Goal: Check status: Check status

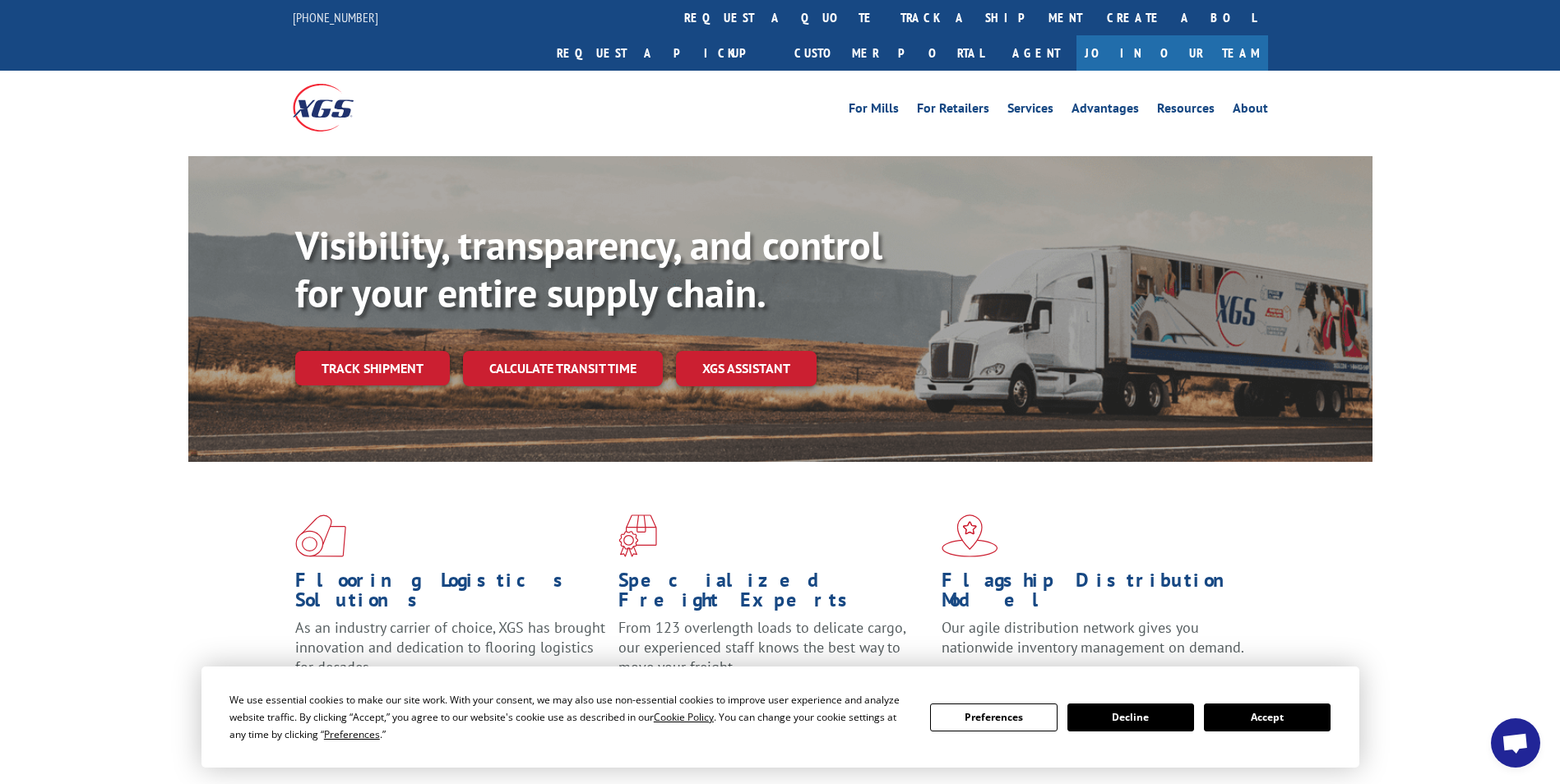
click at [1247, 724] on button "Accept" at bounding box center [1267, 717] width 126 height 28
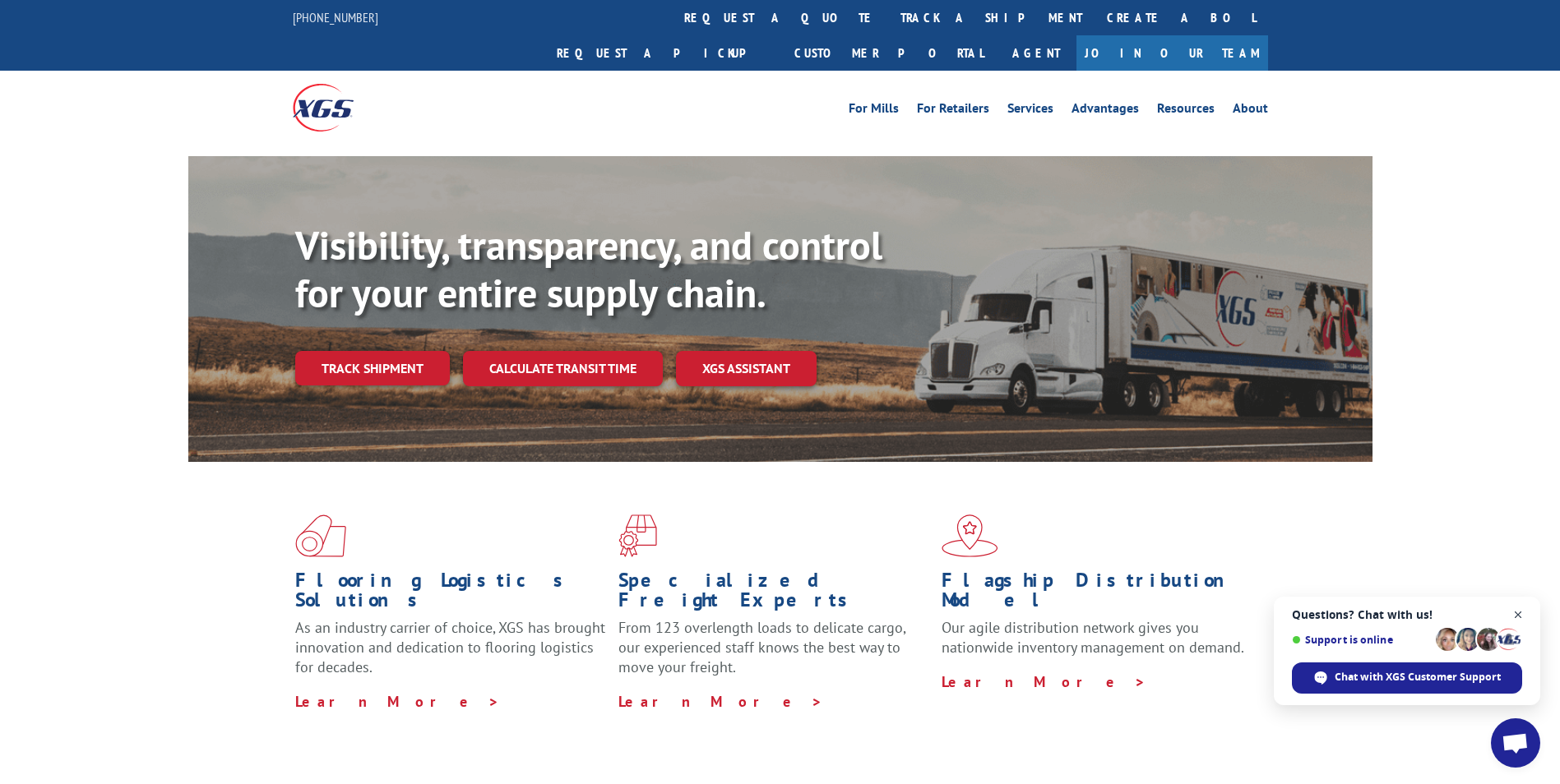
click at [1520, 614] on span "Open chat" at bounding box center [1519, 615] width 21 height 21
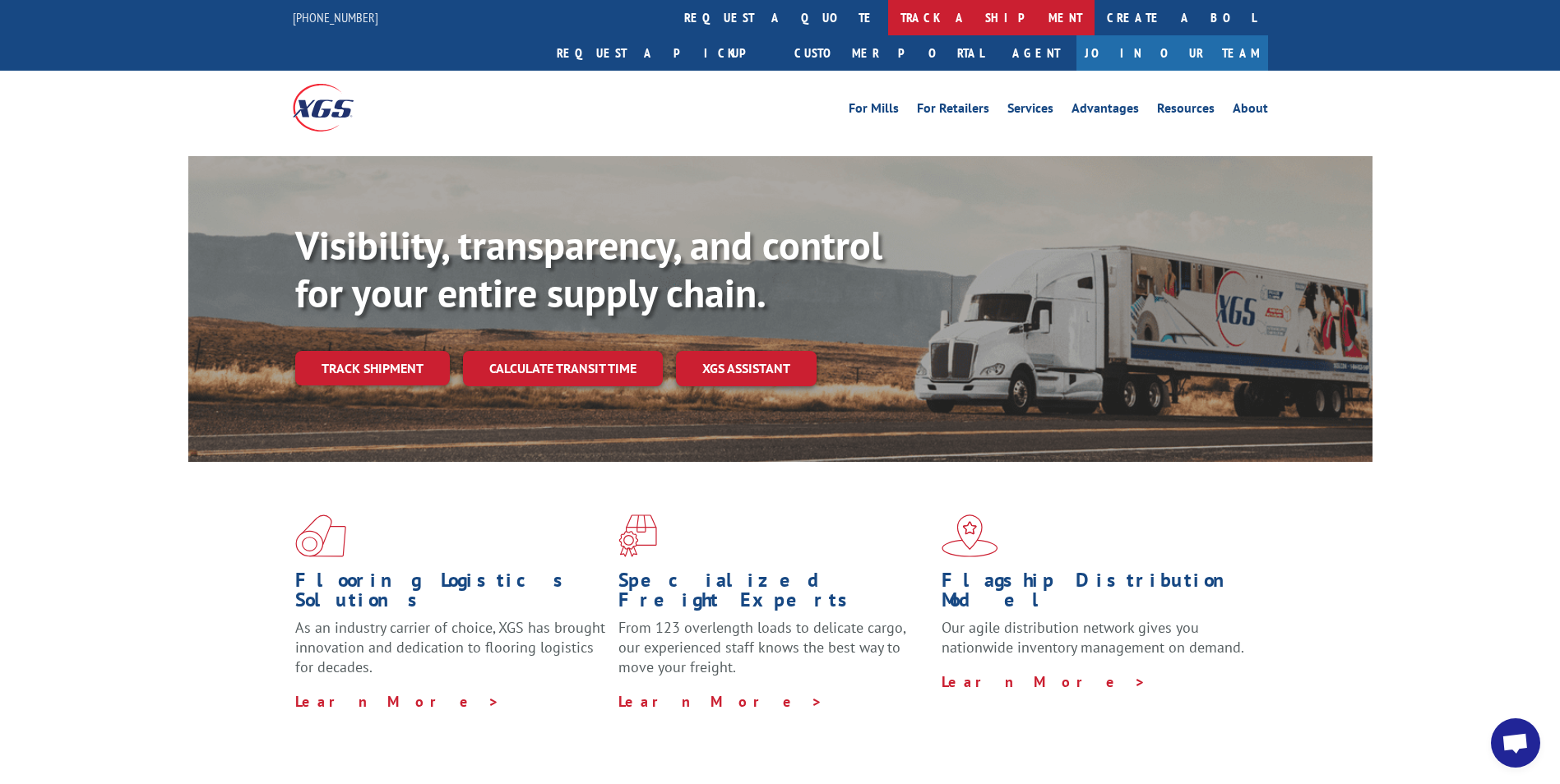
click at [888, 20] on link "track a shipment" at bounding box center [991, 17] width 207 height 35
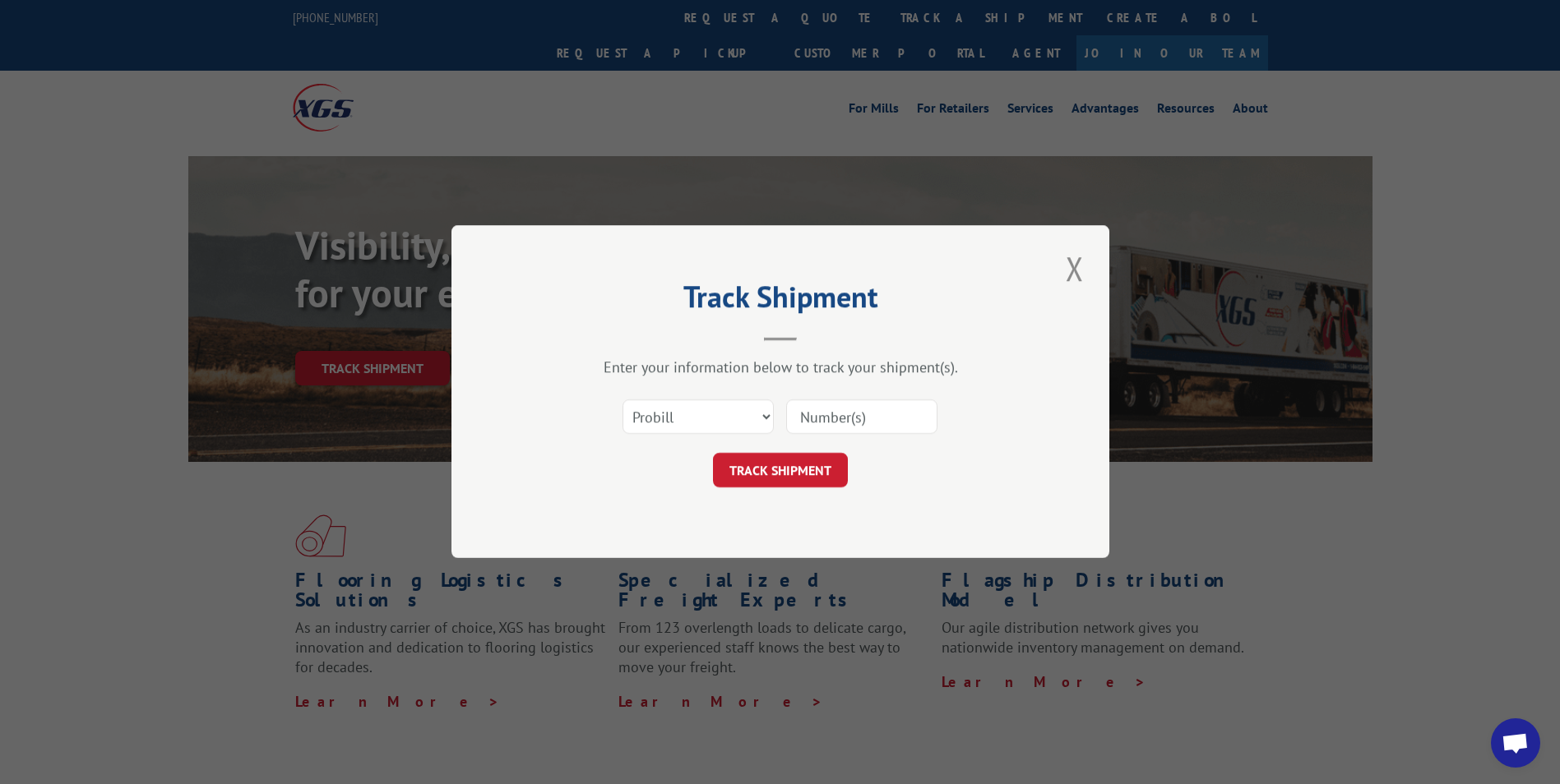
paste input "17225117"
type input "17225117"
click at [795, 467] on button "TRACK SHIPMENT" at bounding box center [780, 471] width 135 height 35
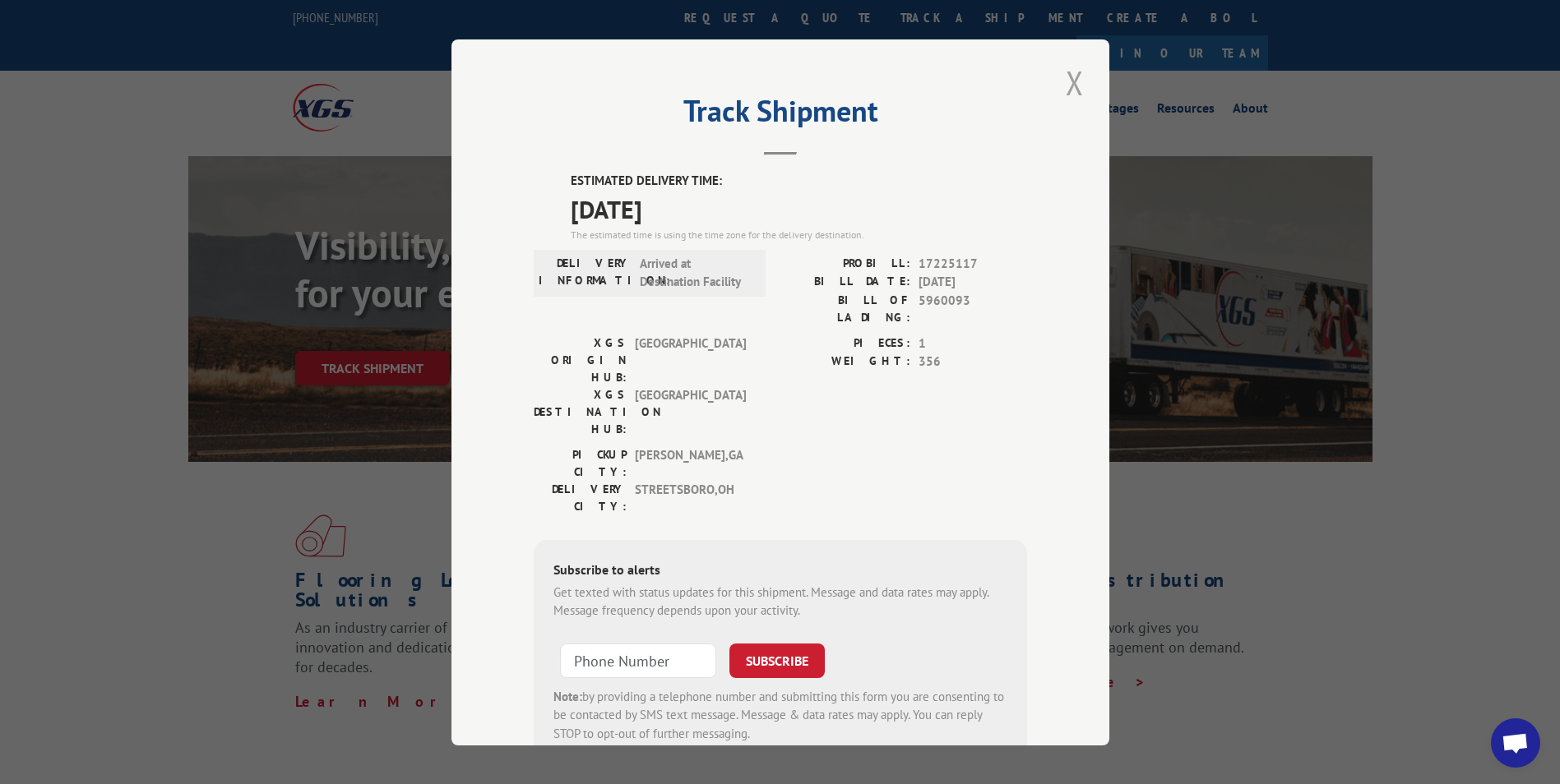
click at [1074, 84] on button "Close modal" at bounding box center [1075, 82] width 28 height 46
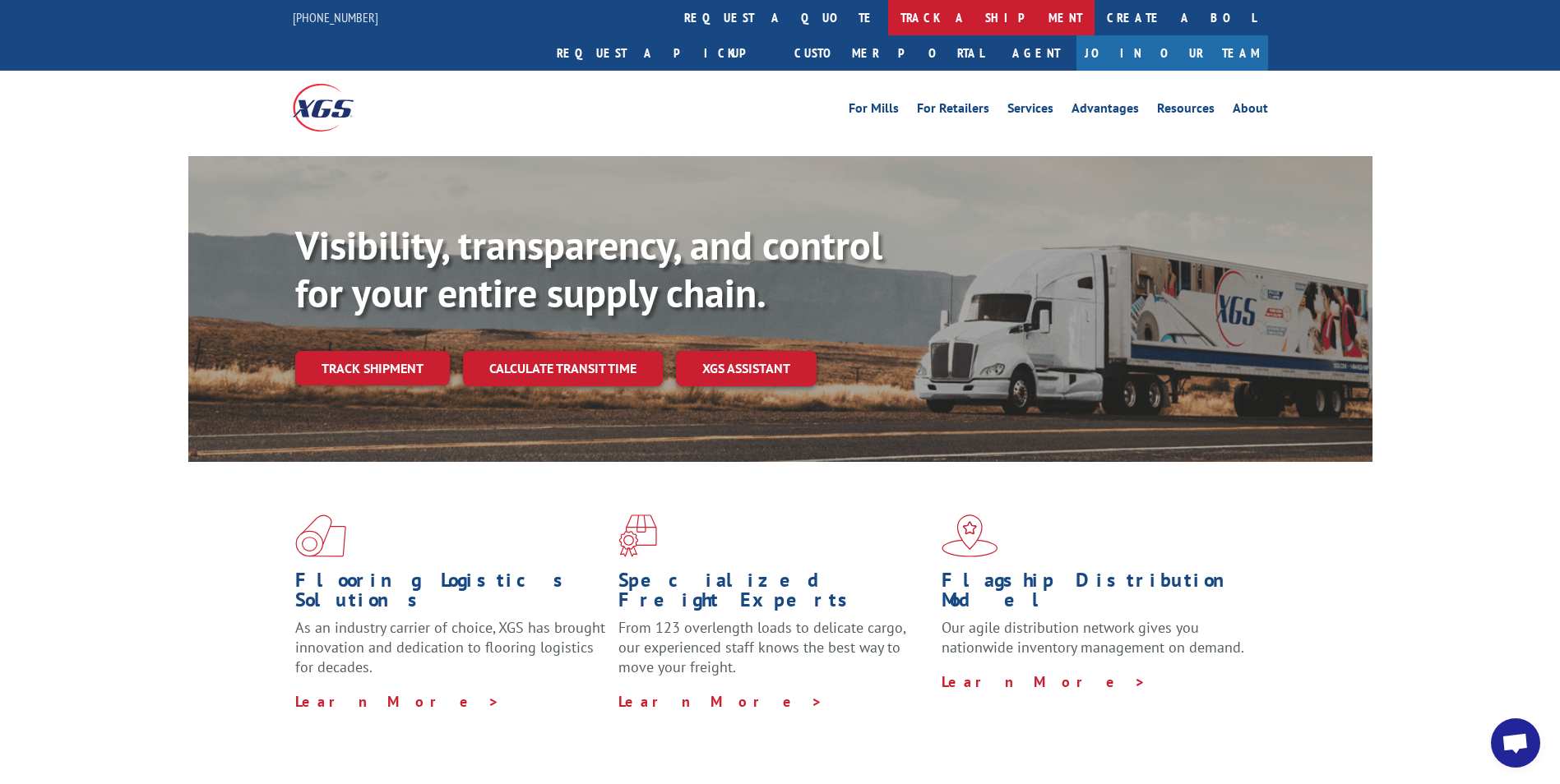
click at [888, 19] on link "track a shipment" at bounding box center [991, 17] width 207 height 35
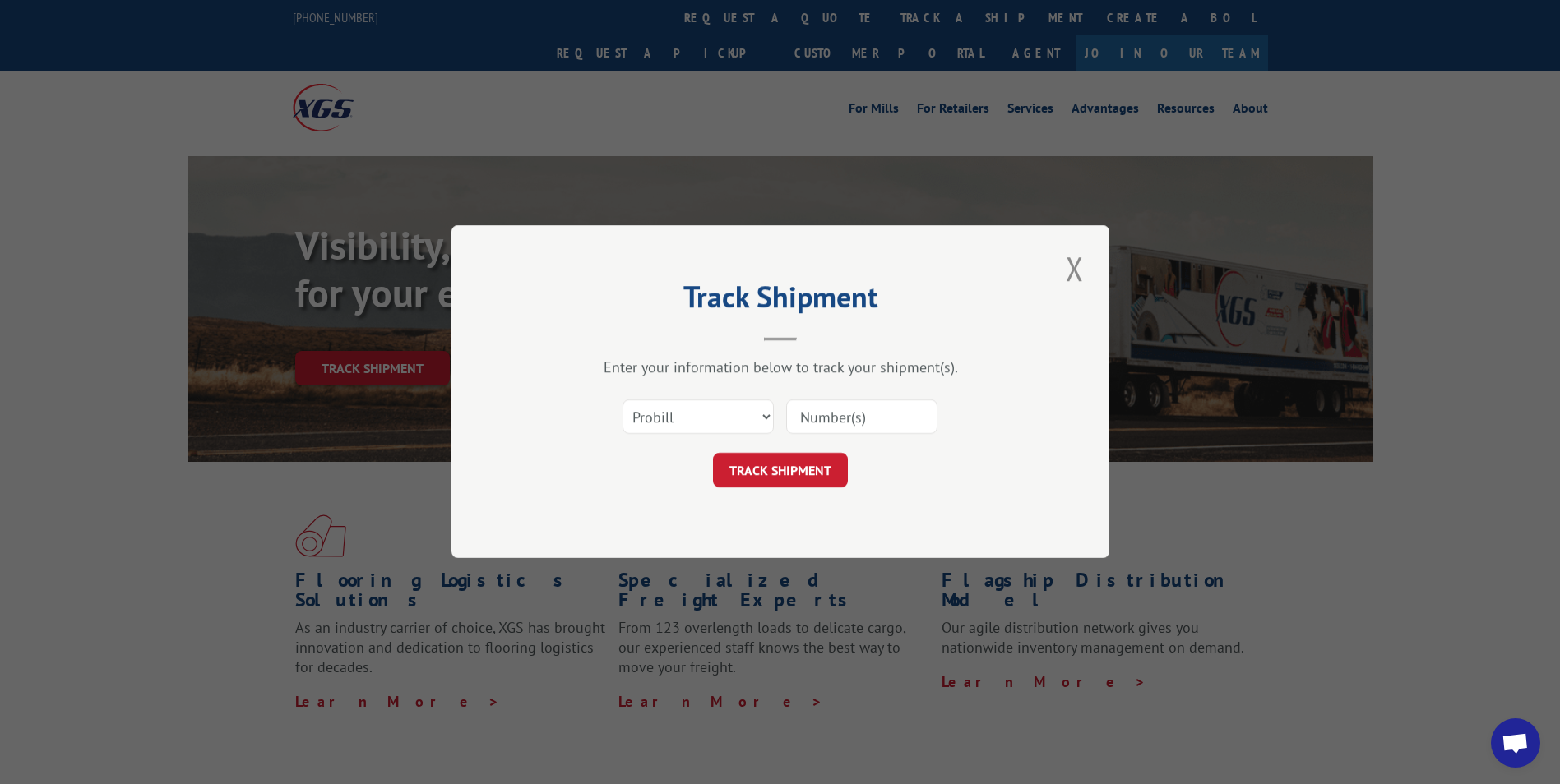
paste input "17463761"
type input "17463761"
click at [784, 466] on button "TRACK SHIPMENT" at bounding box center [780, 471] width 135 height 35
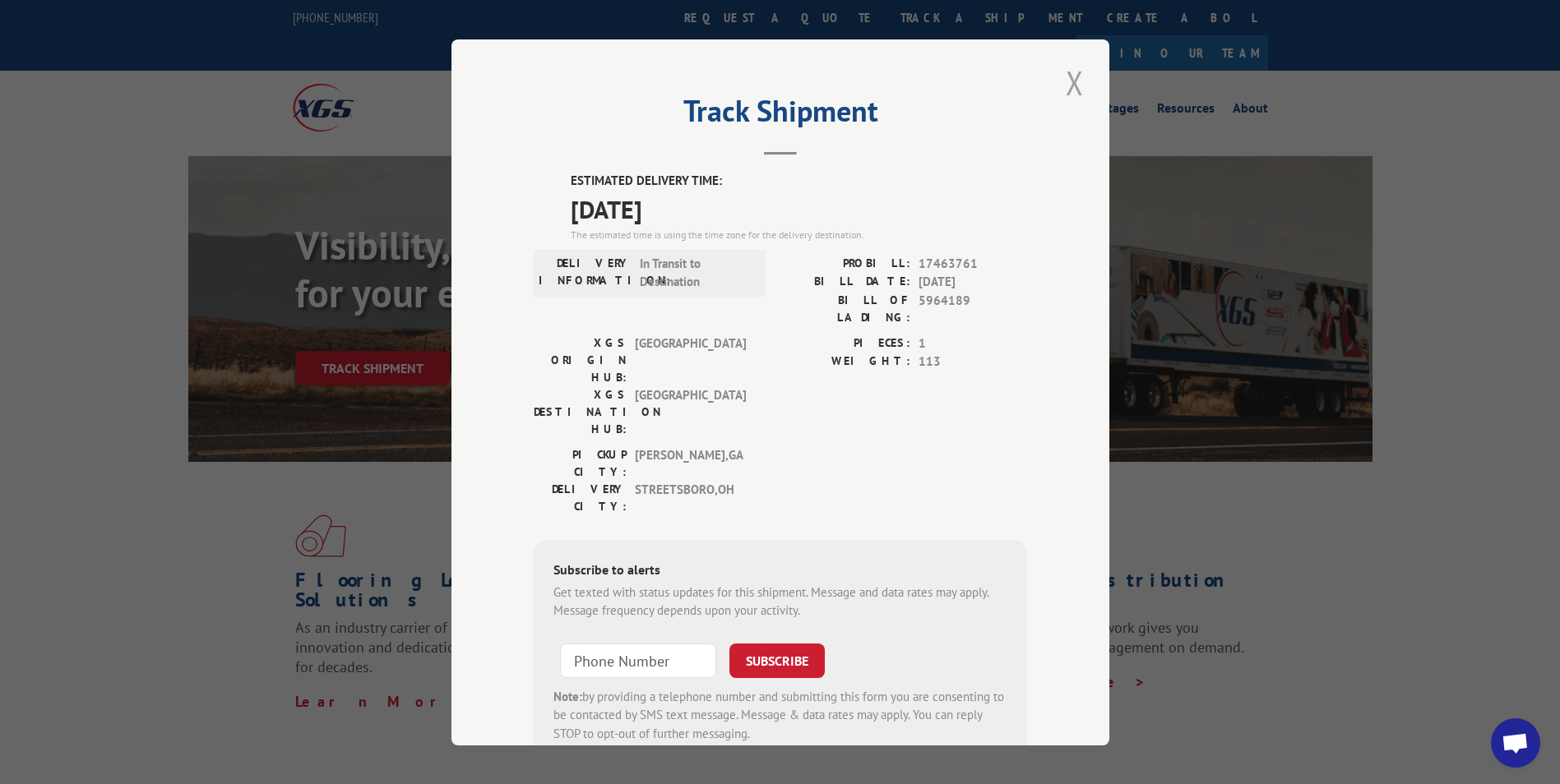
click at [1071, 70] on button "Close modal" at bounding box center [1075, 82] width 28 height 46
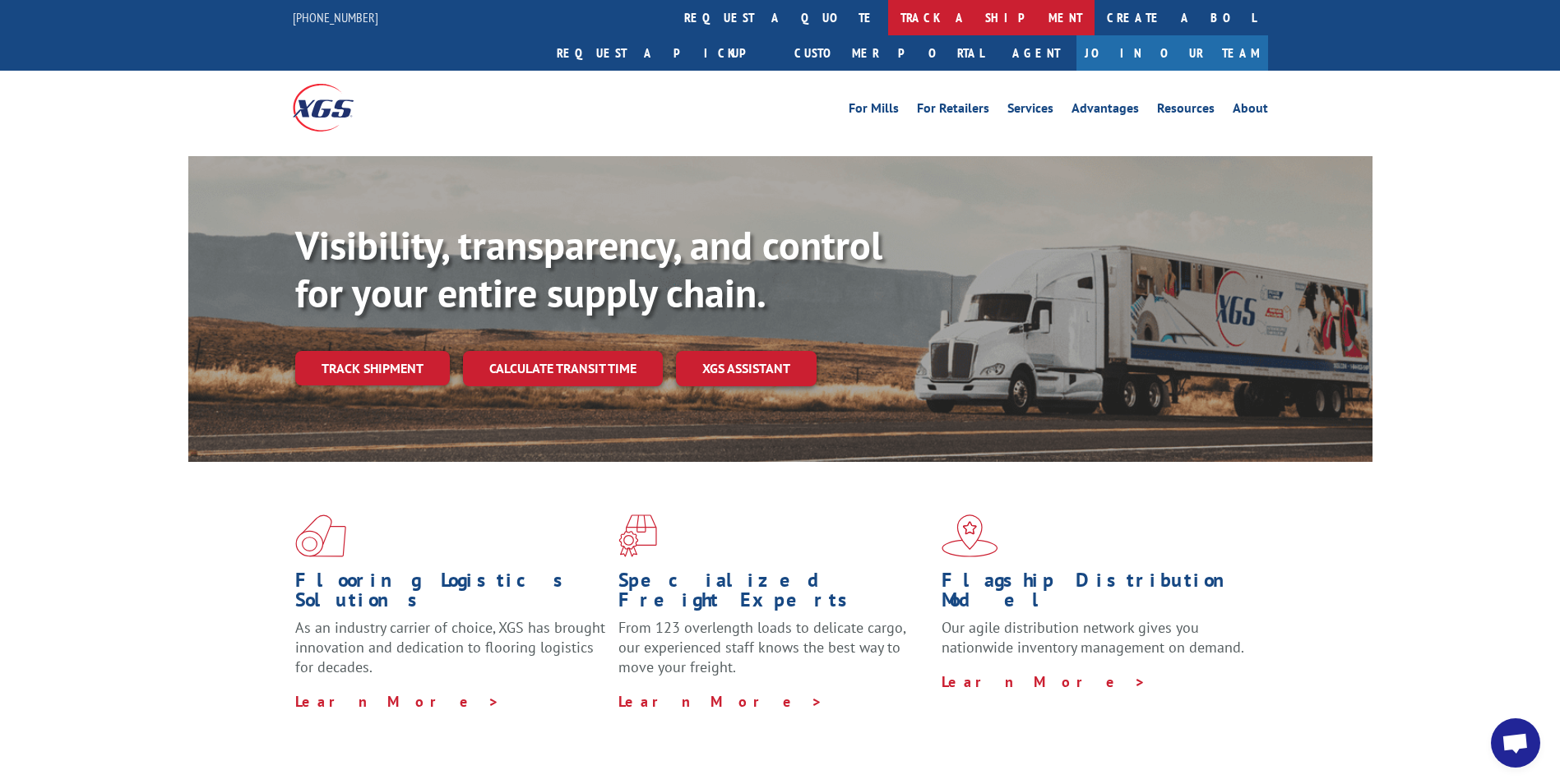
click at [888, 14] on link "track a shipment" at bounding box center [991, 17] width 207 height 35
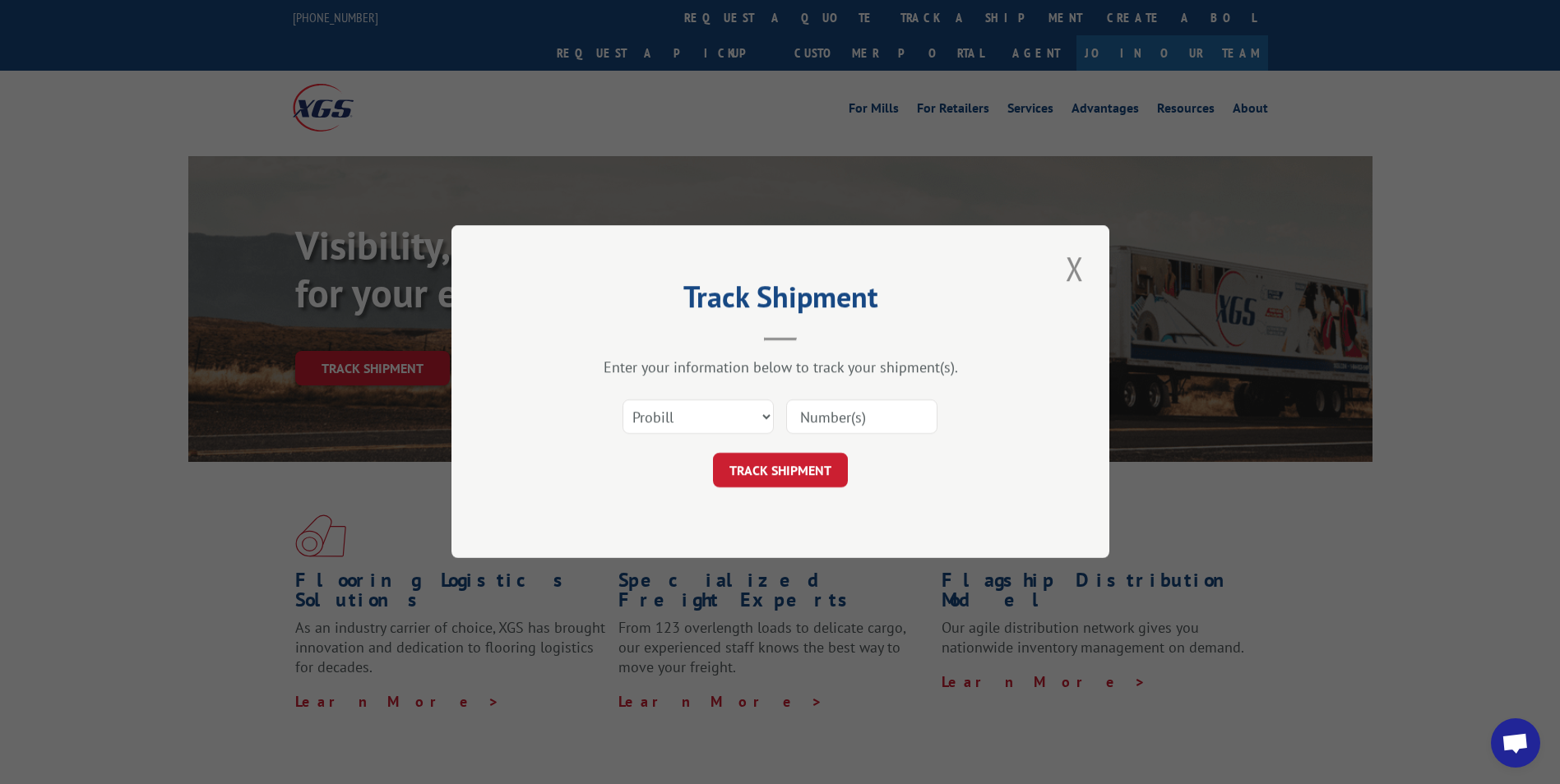
click at [812, 413] on input at bounding box center [861, 417] width 151 height 35
paste input "17514612"
type input "17514612"
click at [752, 455] on button "TRACK SHIPMENT" at bounding box center [780, 471] width 135 height 35
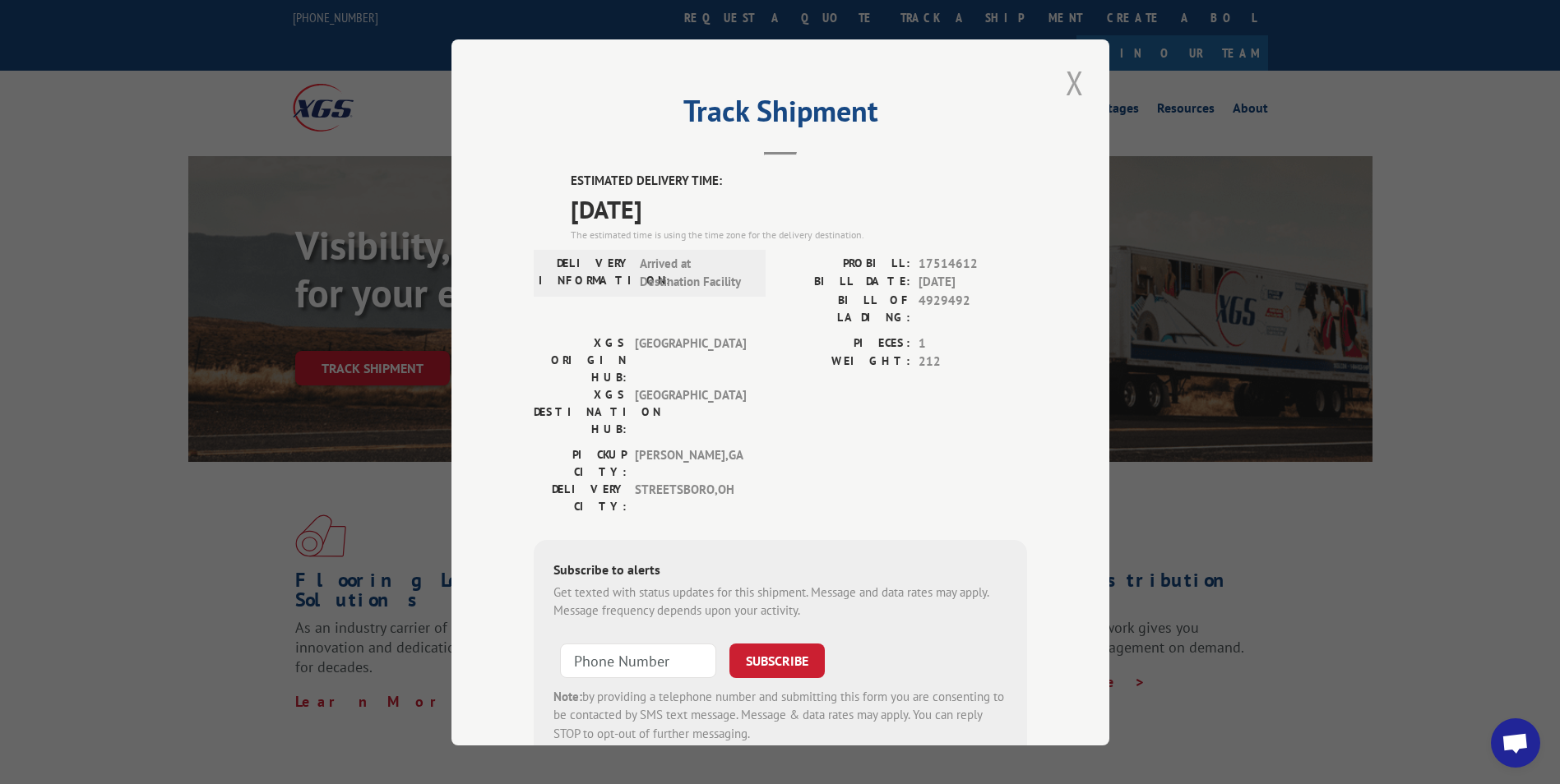
click at [1066, 82] on button "Close modal" at bounding box center [1075, 82] width 28 height 46
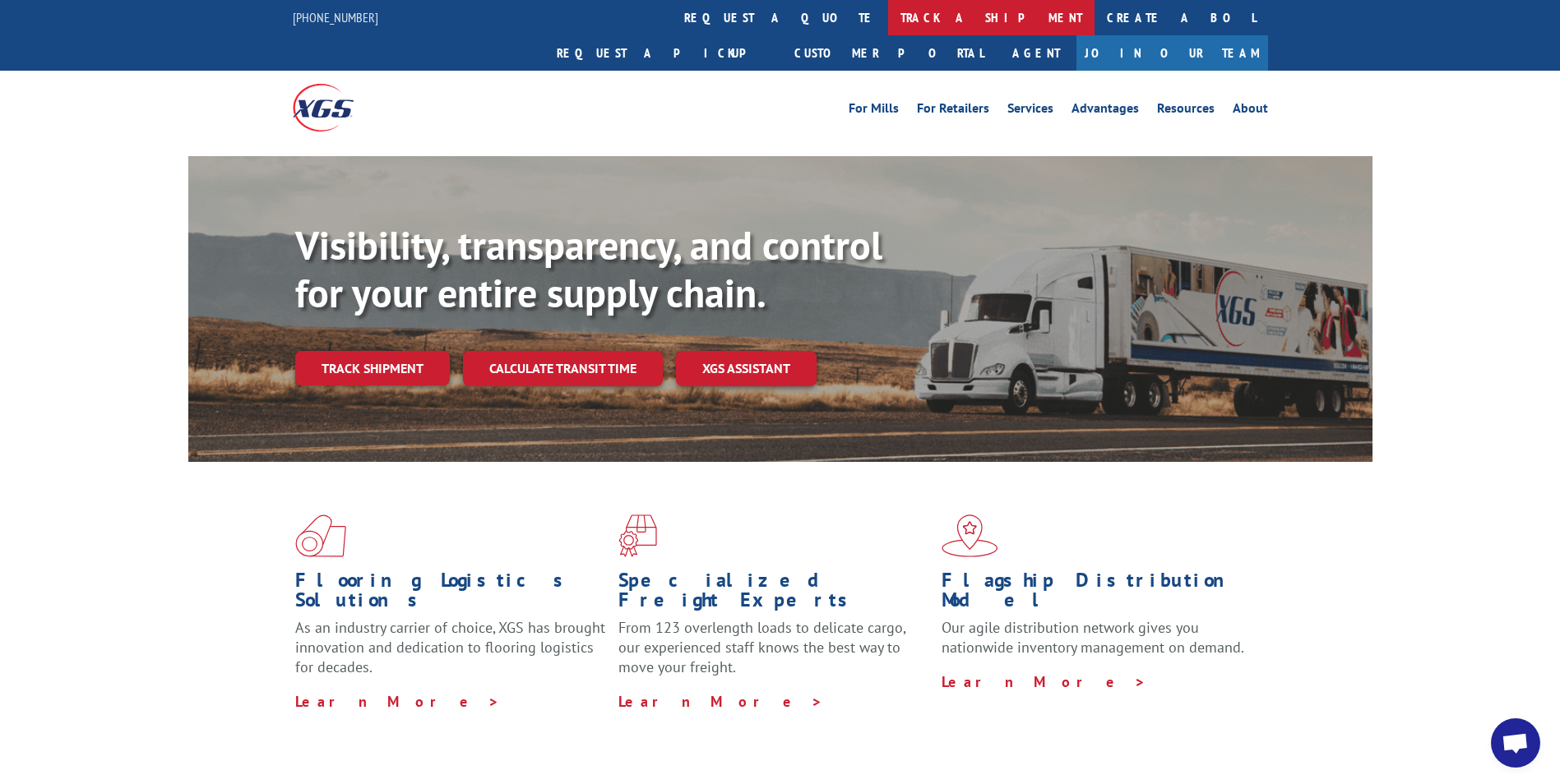
click at [888, 12] on link "track a shipment" at bounding box center [991, 17] width 207 height 35
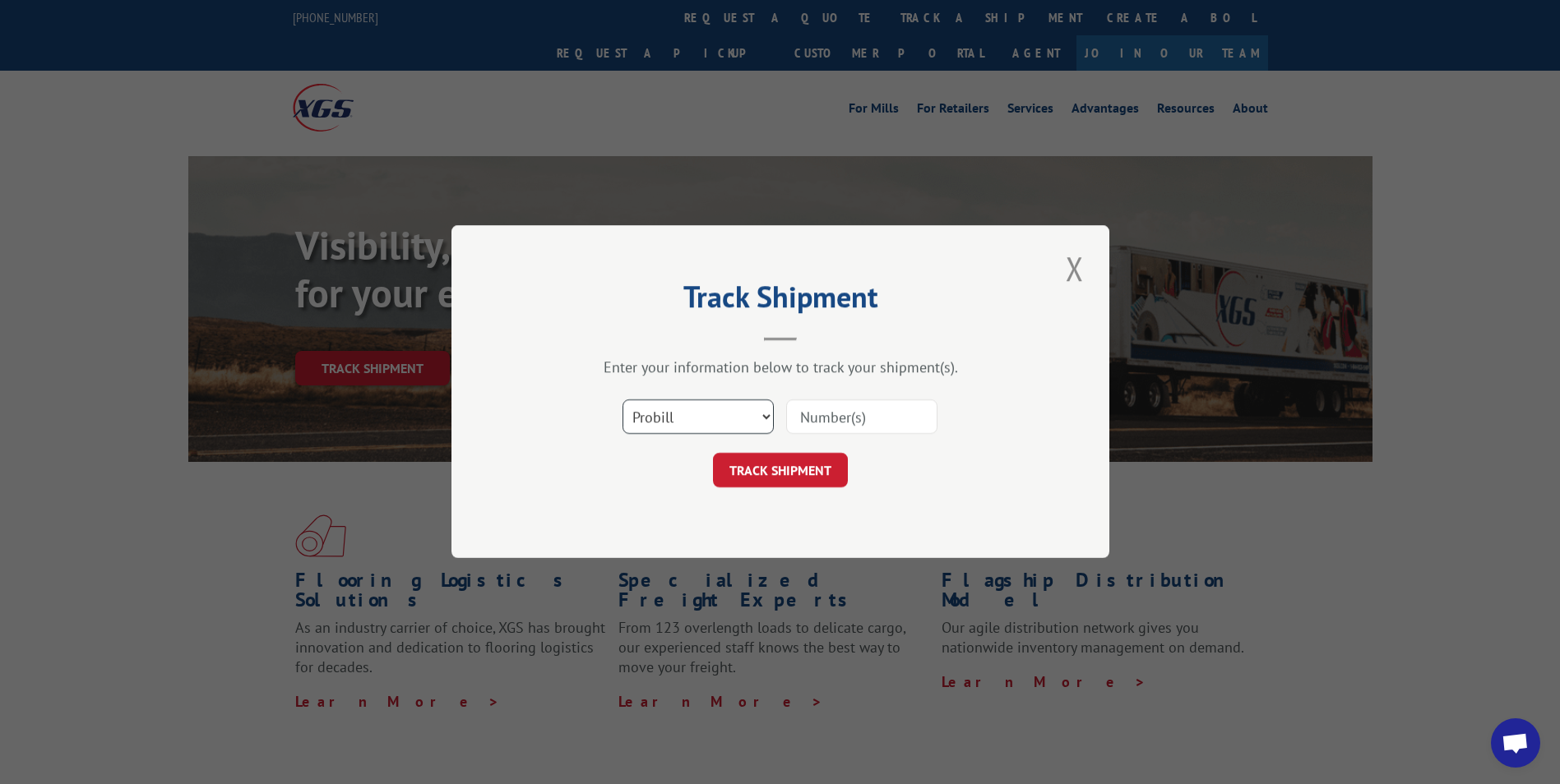
click at [714, 408] on select "Select category... Probill BOL PO" at bounding box center [698, 417] width 151 height 35
select select "po"
click at [622, 400] on select "Select category... Probill BOL PO" at bounding box center [698, 417] width 151 height 35
click at [802, 416] on input at bounding box center [861, 417] width 151 height 35
paste input "10542201"
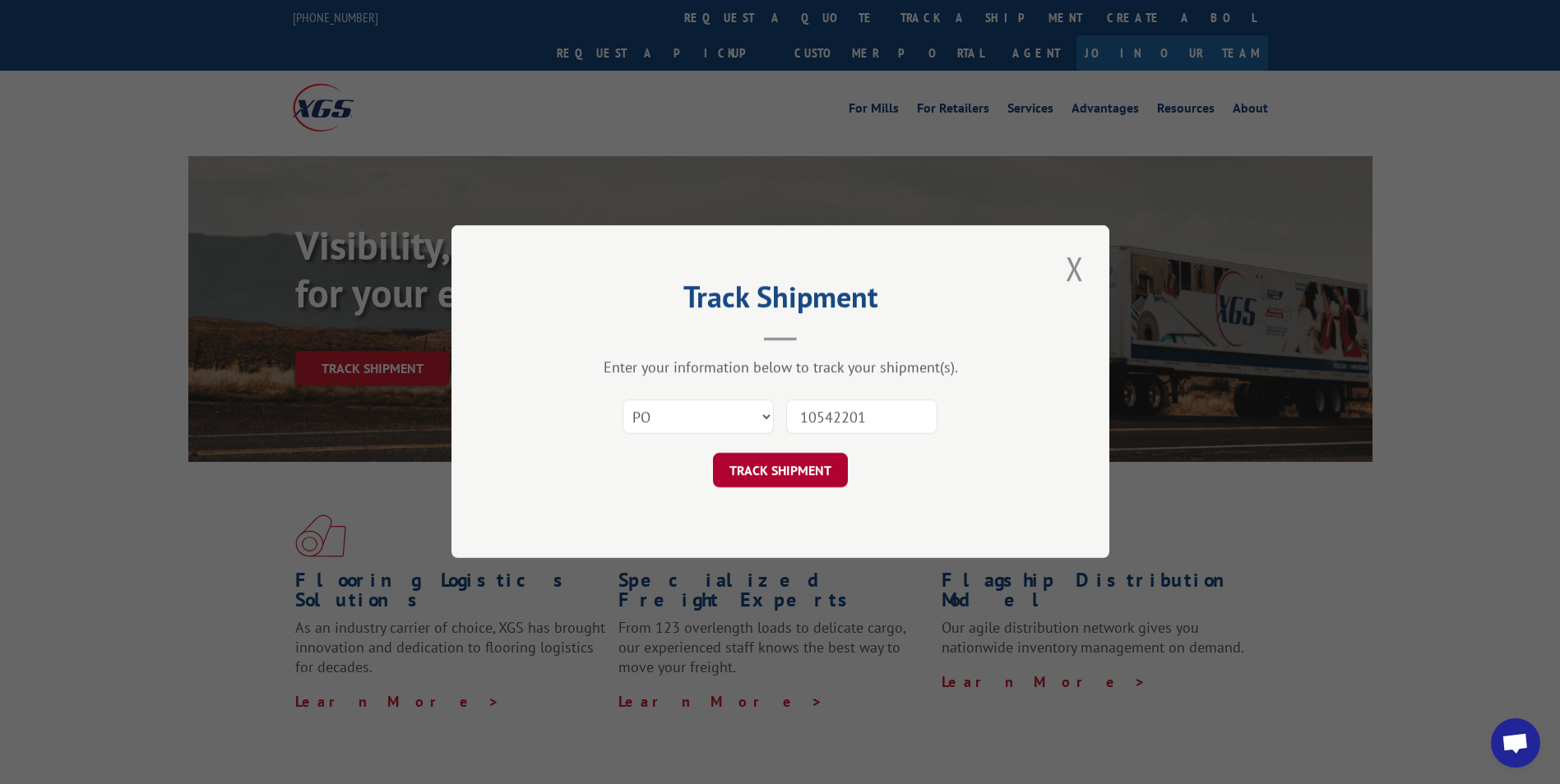
type input "10542201"
click at [764, 458] on button "TRACK SHIPMENT" at bounding box center [780, 471] width 135 height 35
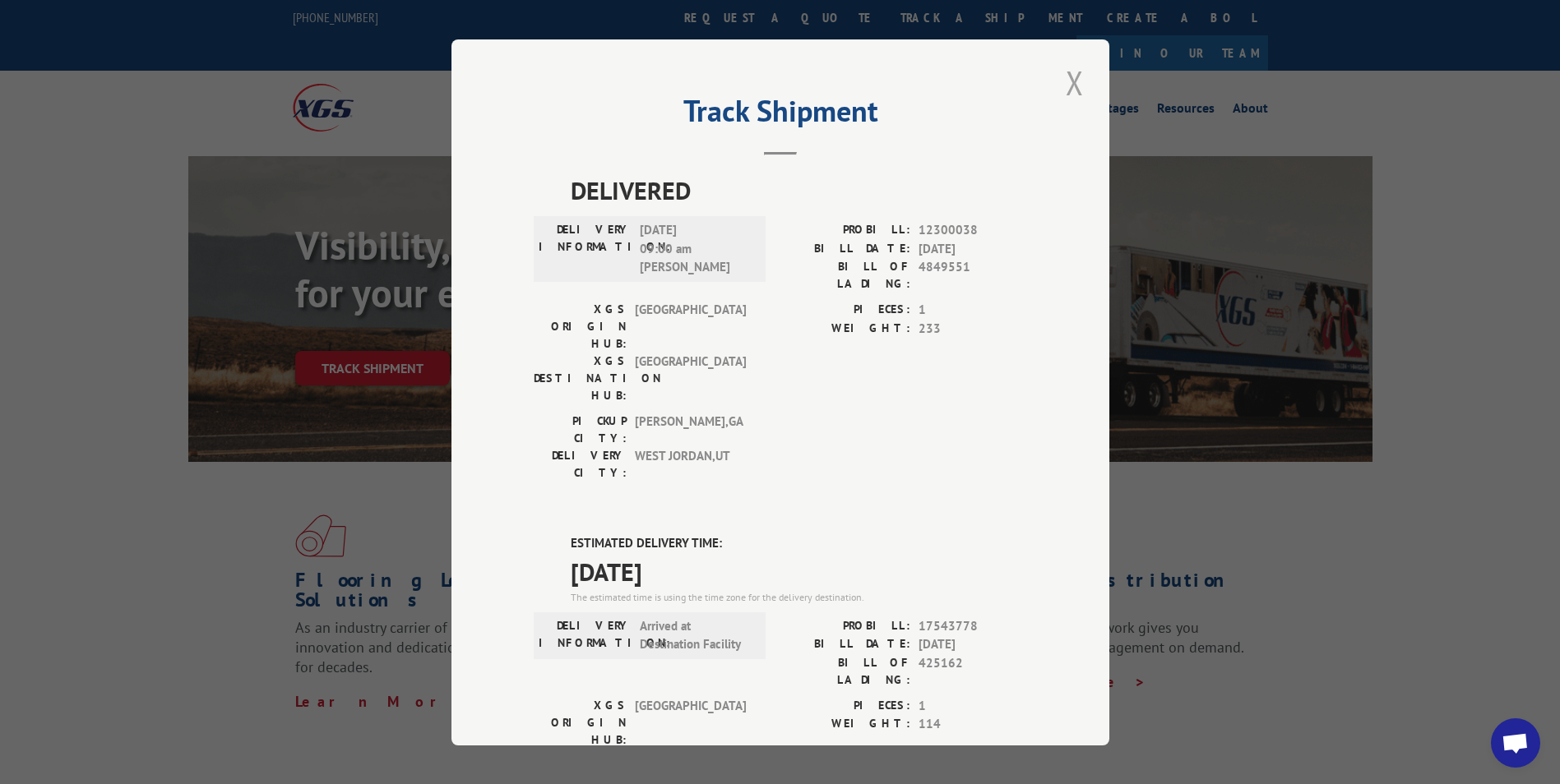
click at [1066, 79] on button "Close modal" at bounding box center [1075, 82] width 28 height 46
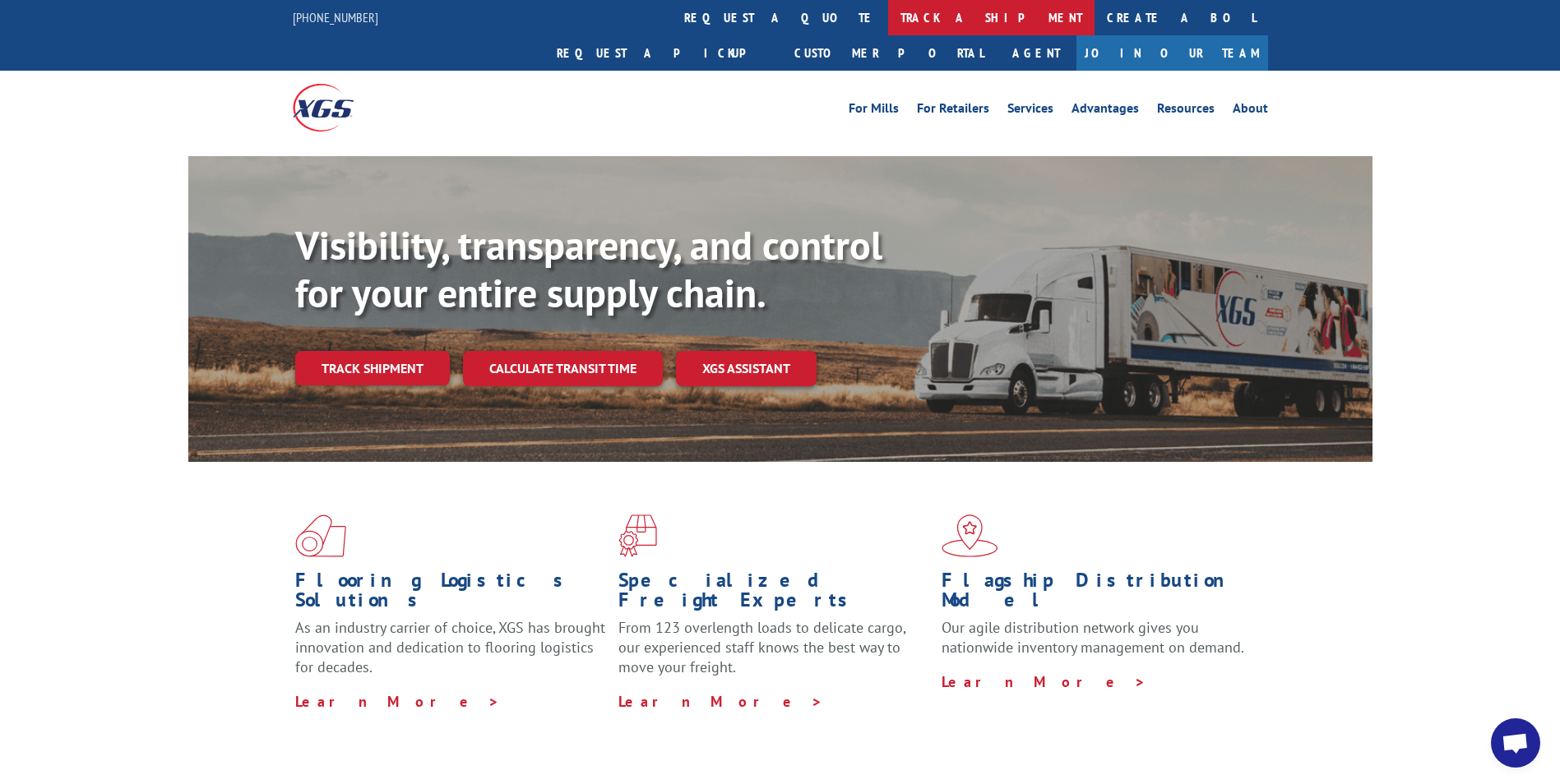
click at [888, 13] on link "track a shipment" at bounding box center [991, 17] width 207 height 35
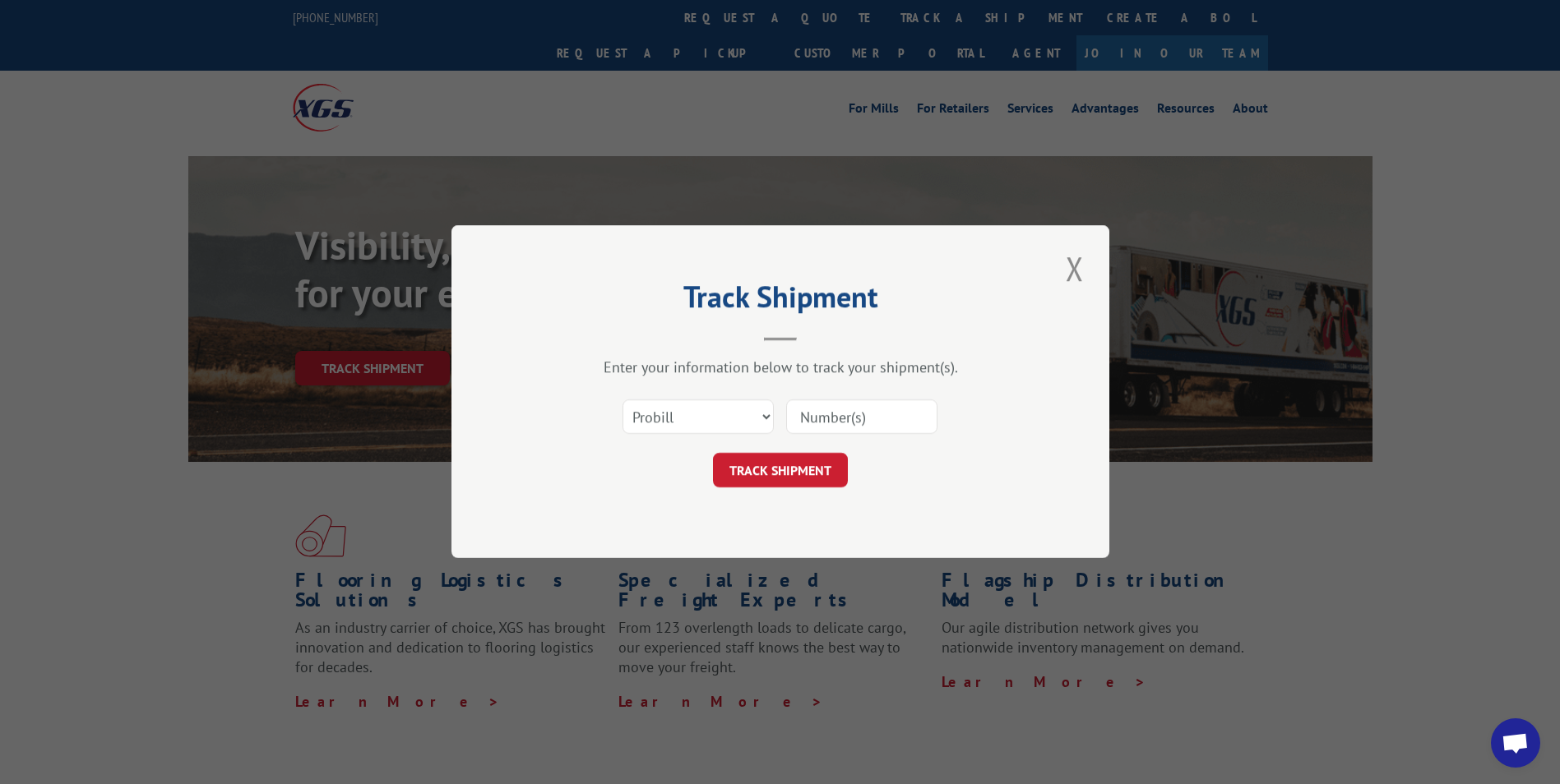
click at [817, 413] on input at bounding box center [861, 417] width 151 height 35
paste input "17519575"
type input "17519575"
click at [798, 460] on button "TRACK SHIPMENT" at bounding box center [780, 471] width 135 height 35
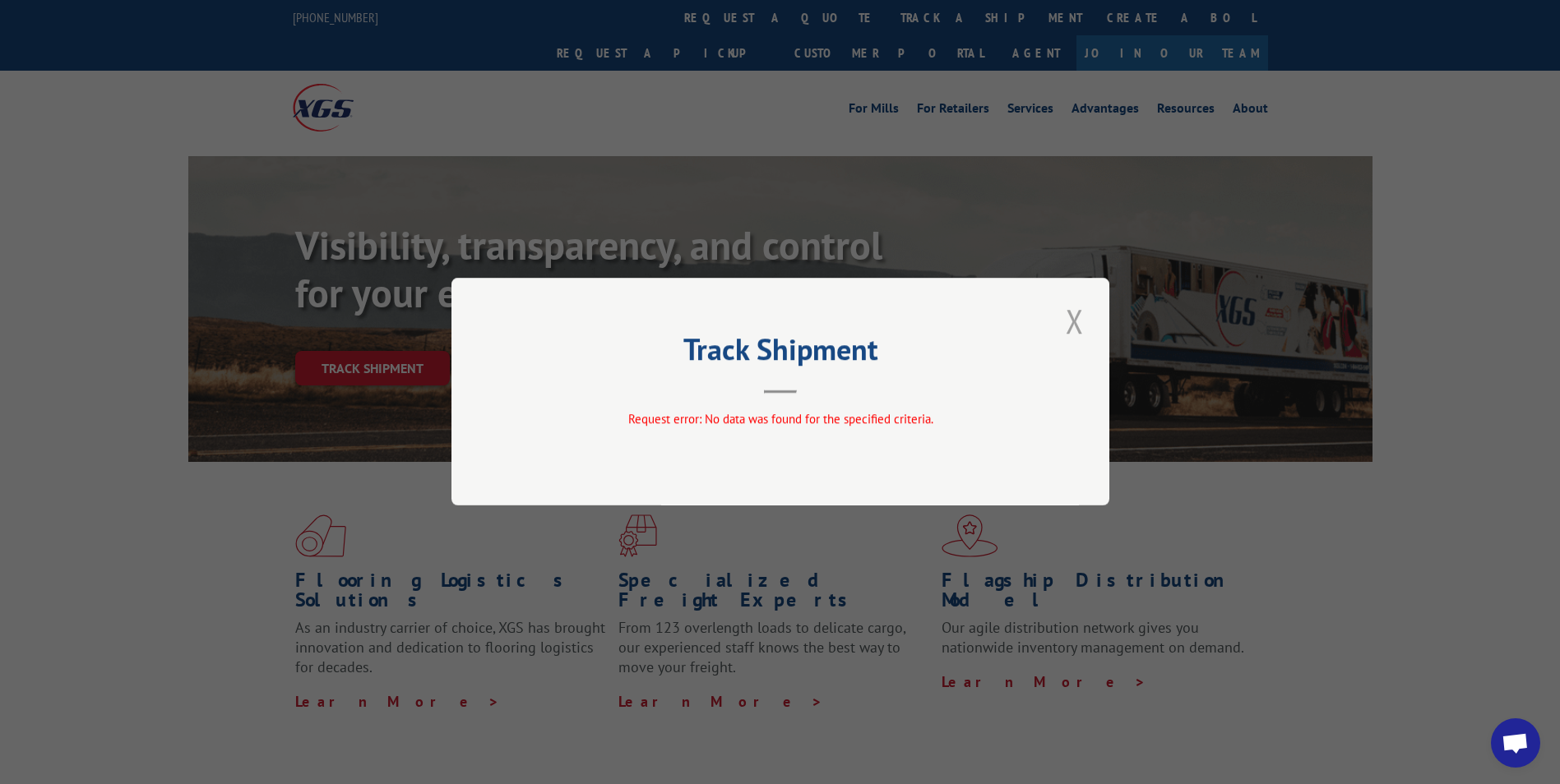
click at [1075, 315] on button "Close modal" at bounding box center [1075, 320] width 28 height 46
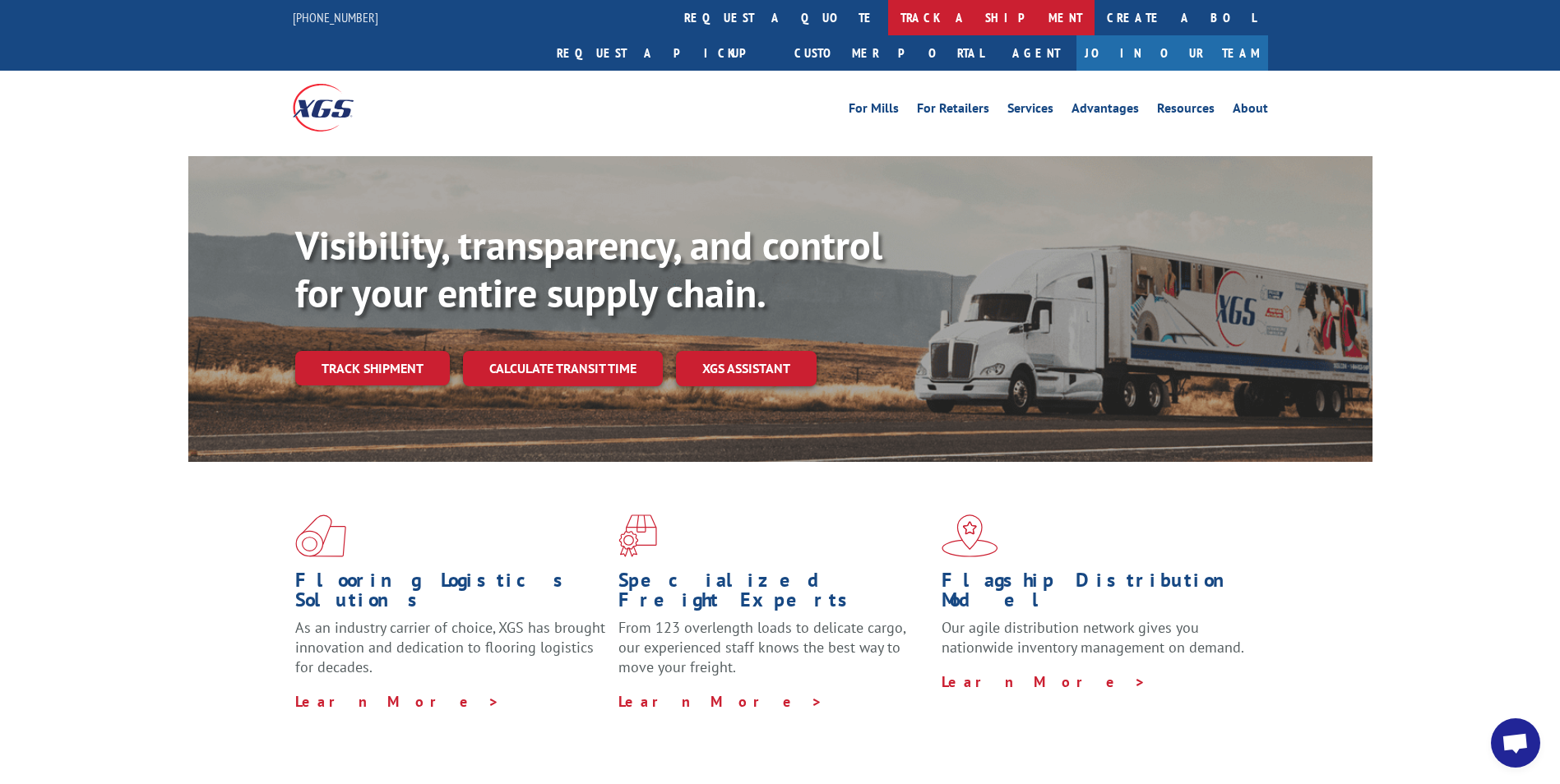
click at [888, 20] on link "track a shipment" at bounding box center [991, 17] width 207 height 35
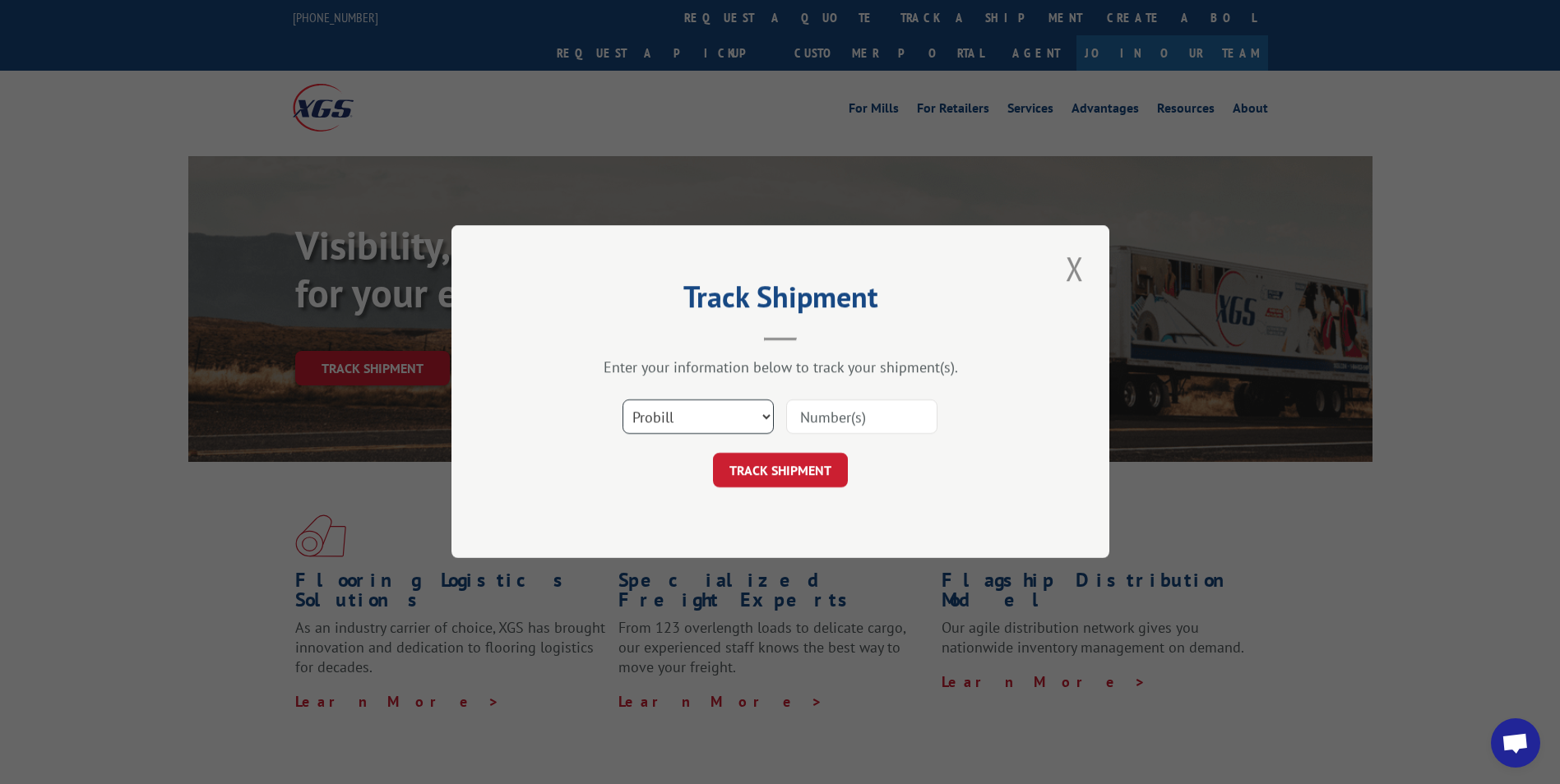
click at [736, 418] on select "Select category... Probill BOL PO" at bounding box center [698, 417] width 151 height 35
select select "po"
click at [622, 400] on select "Select category... Probill BOL PO" at bounding box center [698, 417] width 151 height 35
click at [793, 413] on input at bounding box center [861, 417] width 151 height 35
paste input "10542313"
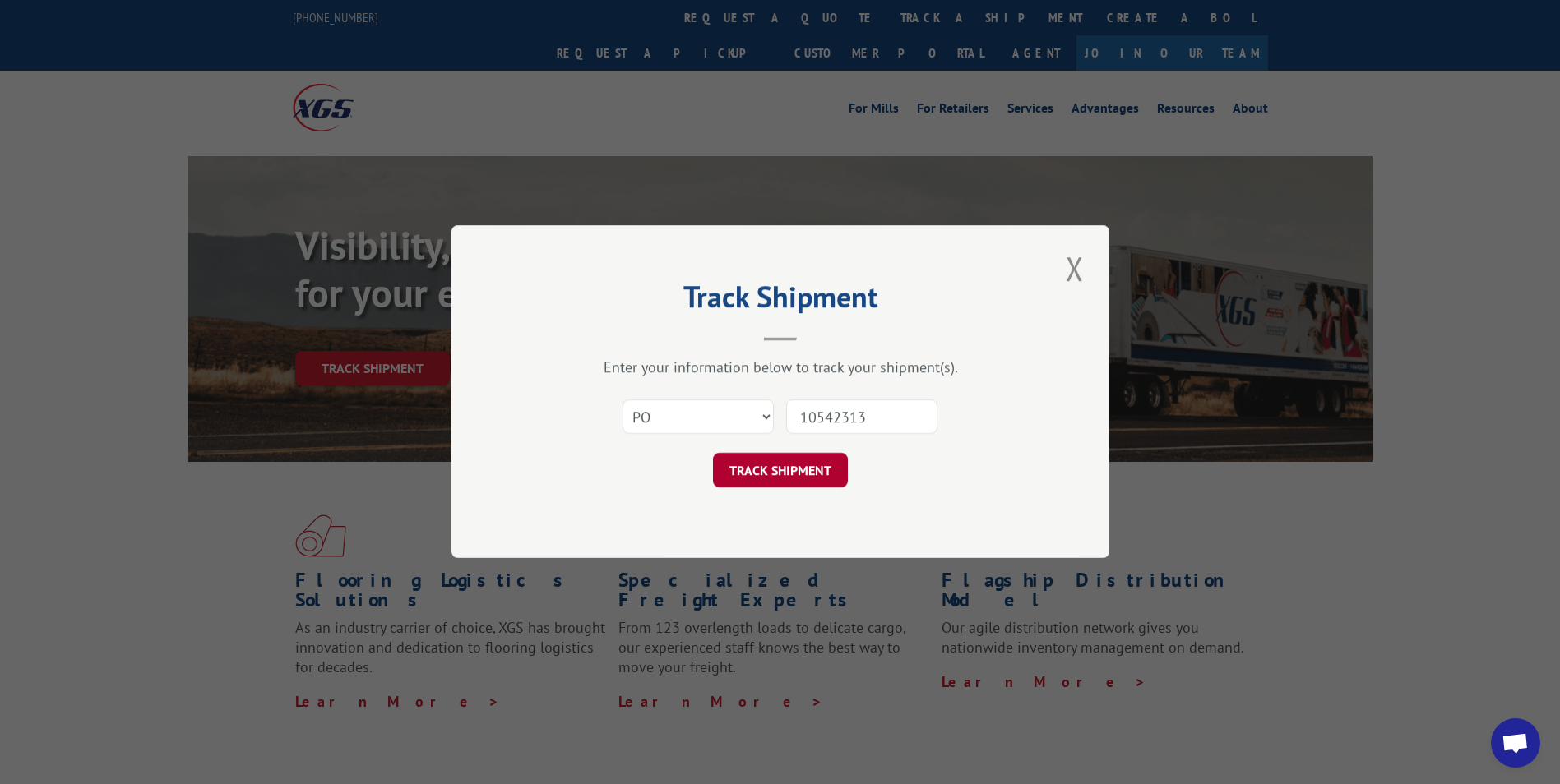
type input "10542313"
click at [762, 469] on button "TRACK SHIPMENT" at bounding box center [780, 471] width 135 height 35
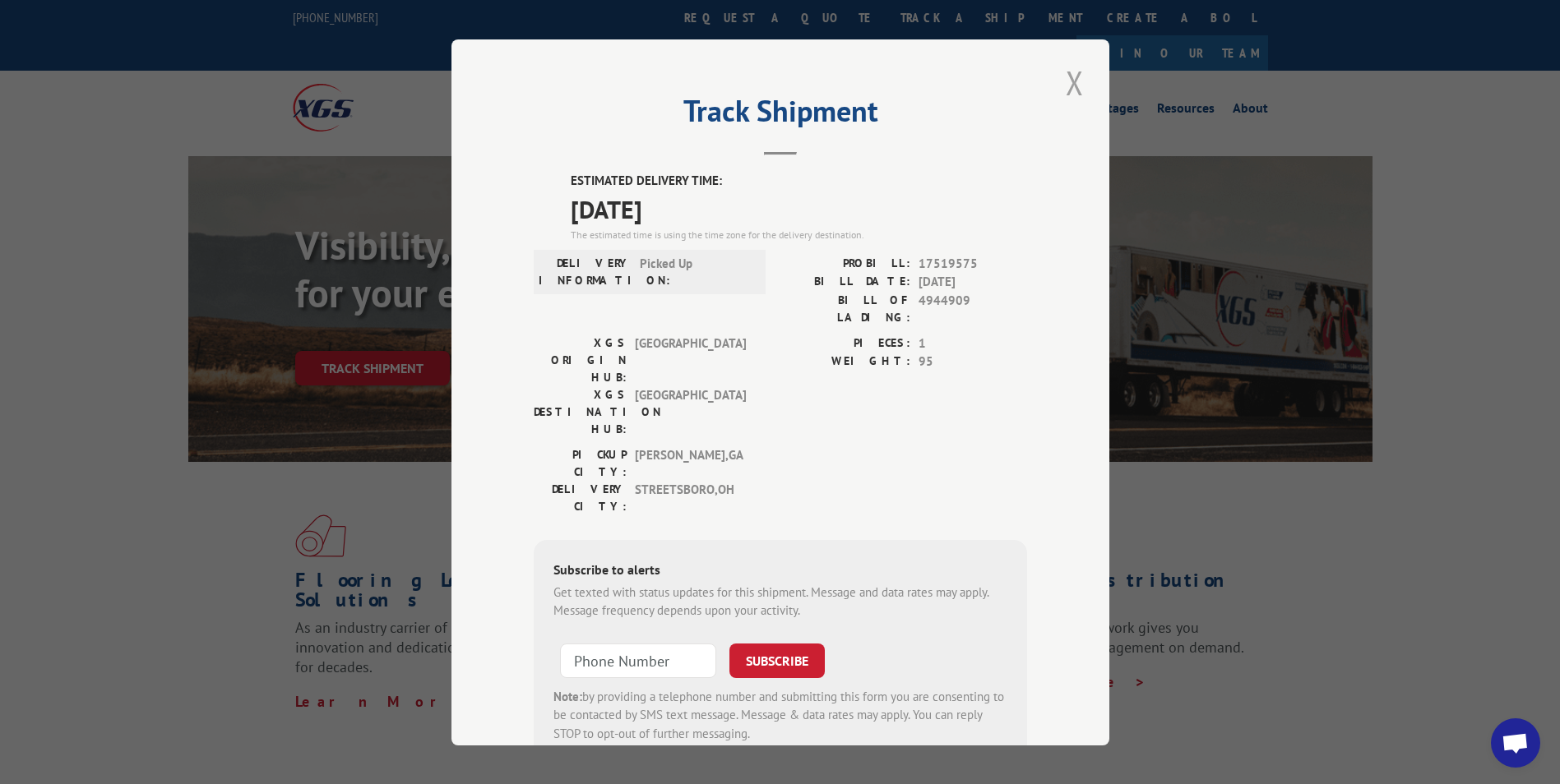
click at [1068, 77] on button "Close modal" at bounding box center [1075, 82] width 28 height 46
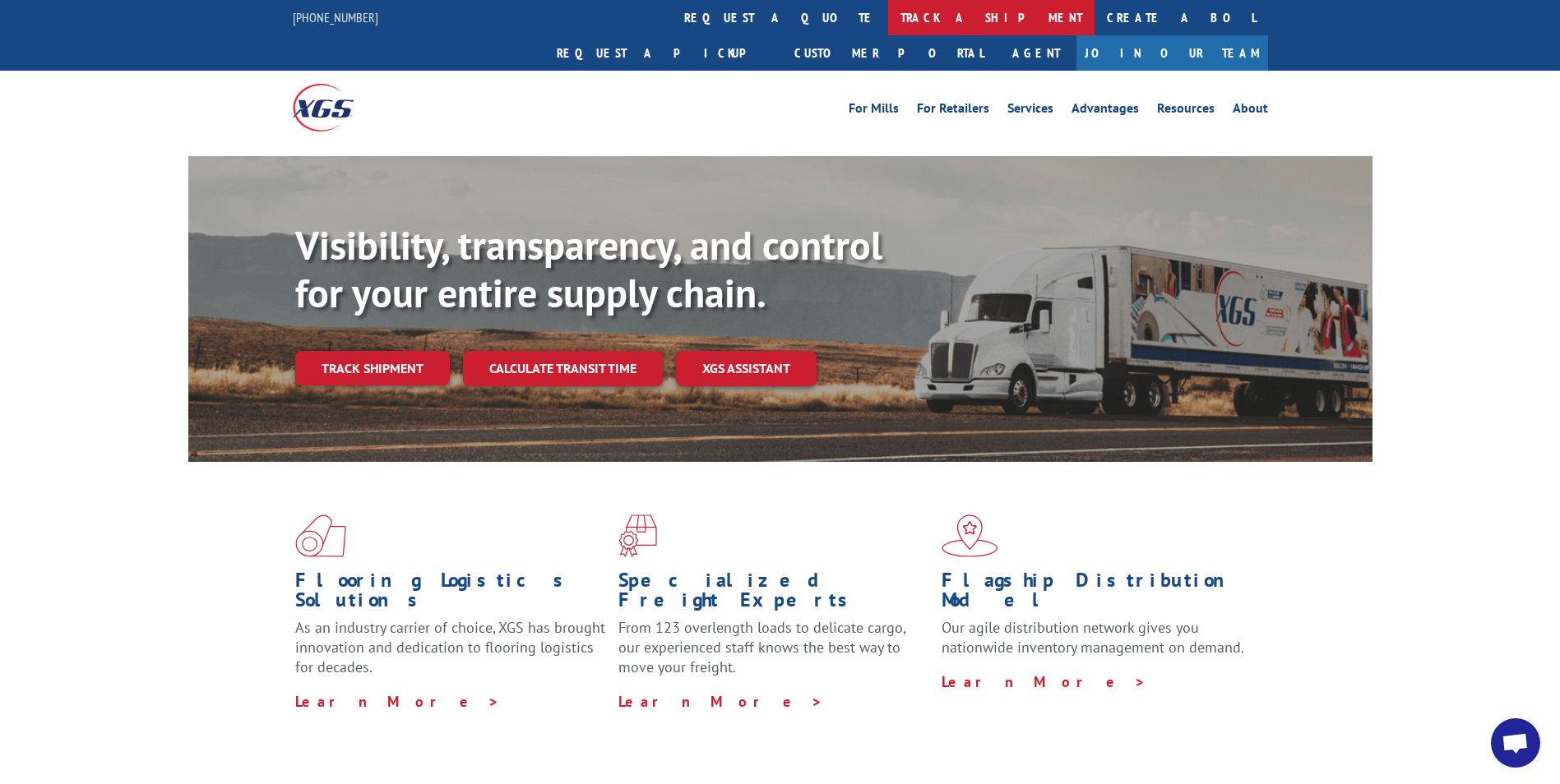
click at [888, 16] on link "track a shipment" at bounding box center [991, 17] width 207 height 35
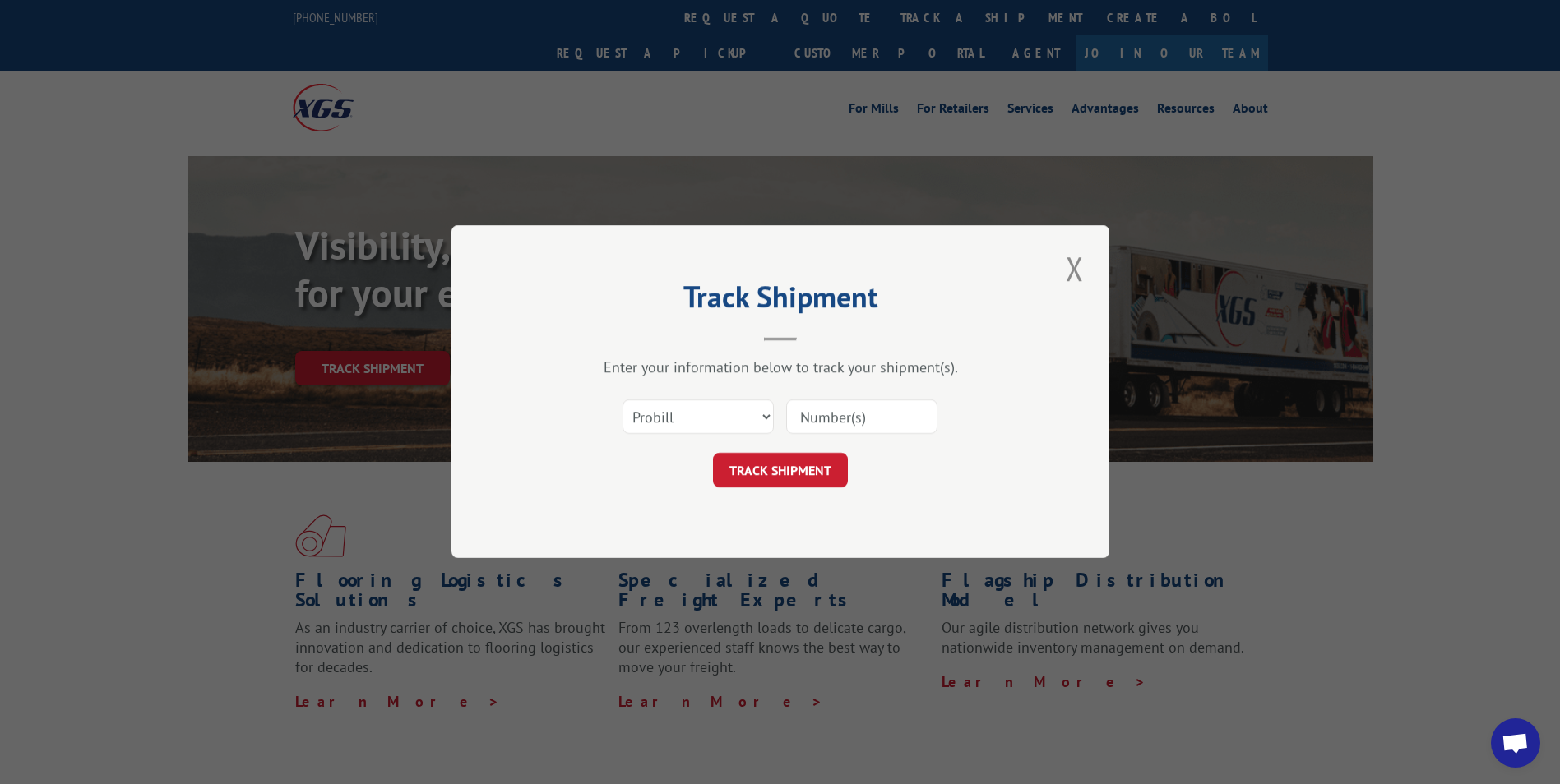
click at [789, 423] on input at bounding box center [861, 417] width 151 height 35
paste input "17519599"
type input "17519599"
click at [761, 464] on button "TRACK SHIPMENT" at bounding box center [780, 471] width 135 height 35
